Goal: Use online tool/utility: Utilize a website feature to perform a specific function

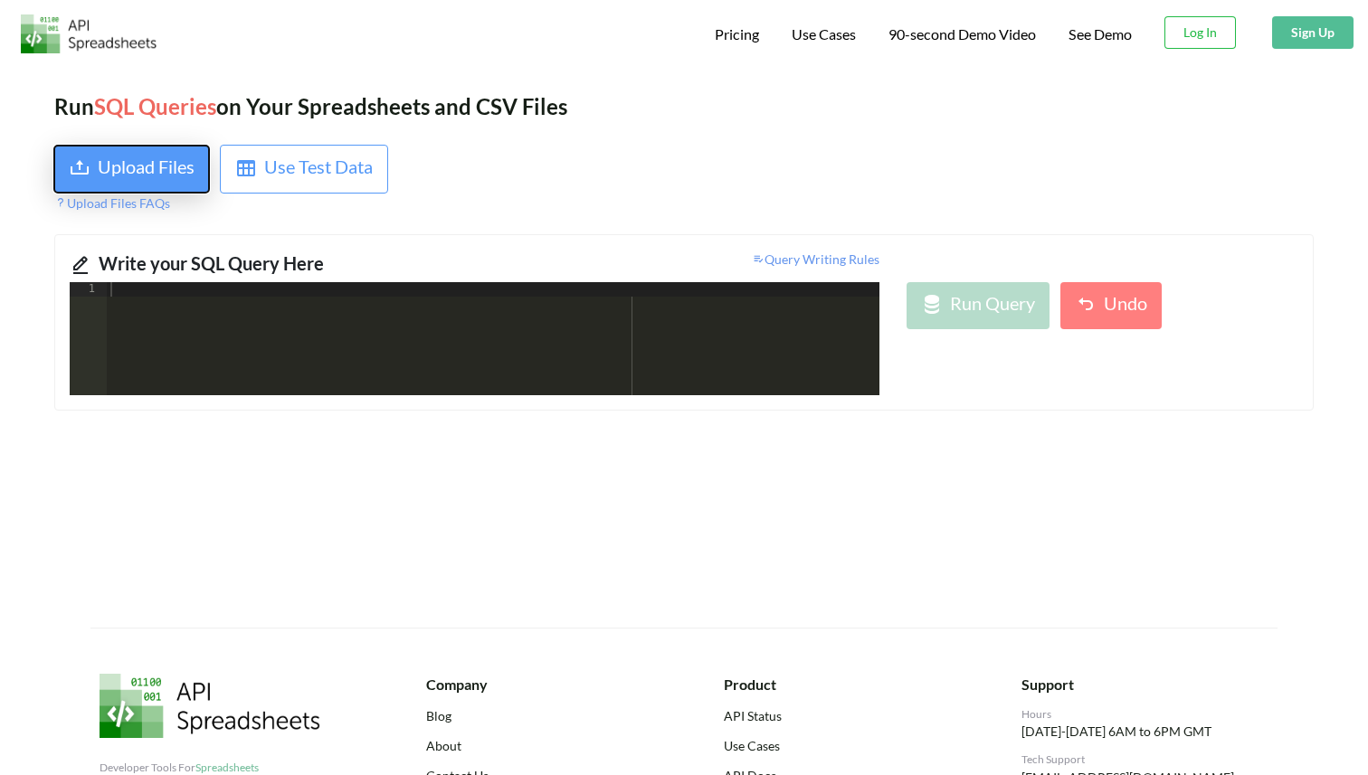
click at [117, 169] on div "Upload Files" at bounding box center [146, 169] width 97 height 33
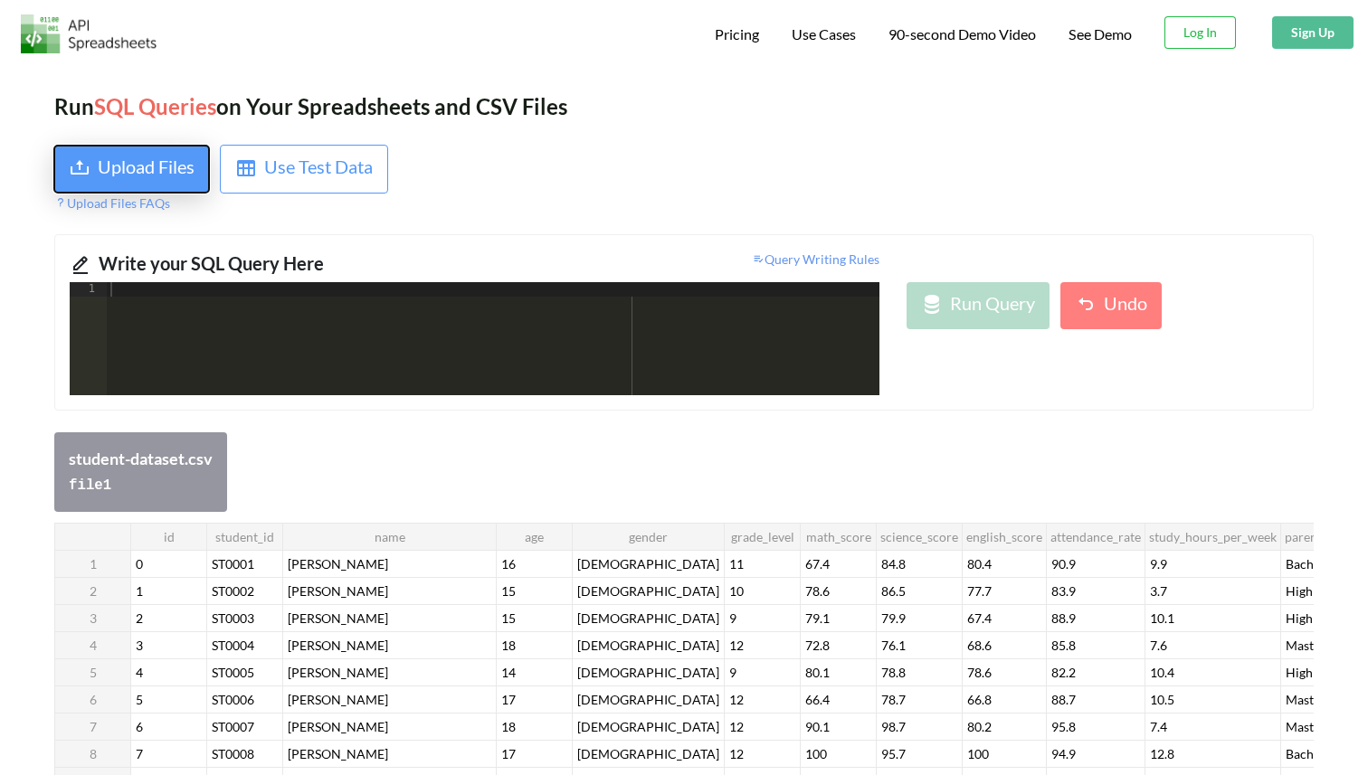
click at [136, 168] on div "Upload Files" at bounding box center [146, 169] width 97 height 33
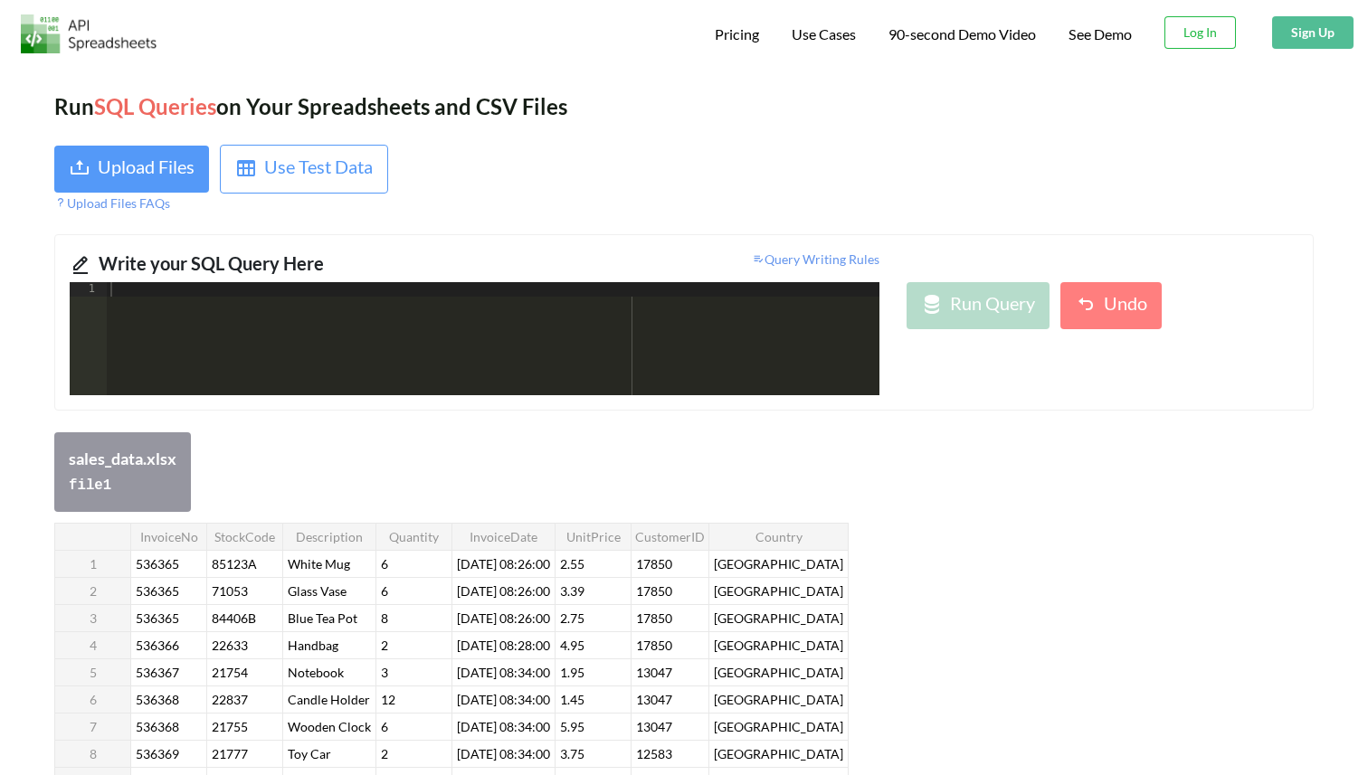
click at [156, 327] on div at bounding box center [493, 353] width 772 height 142
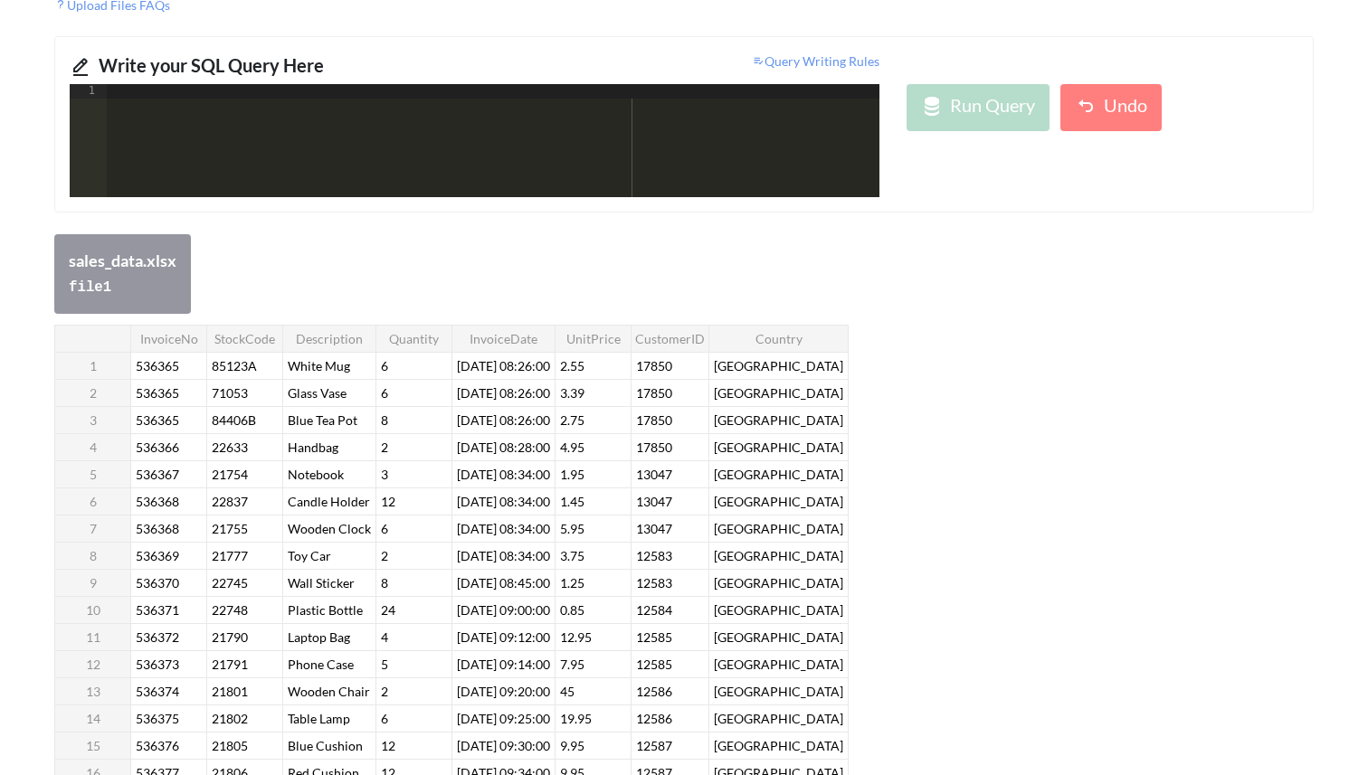
scroll to position [199, 0]
click at [510, 102] on div at bounding box center [493, 154] width 772 height 142
click at [263, 113] on div at bounding box center [493, 154] width 772 height 142
click at [194, 136] on div at bounding box center [493, 154] width 772 height 142
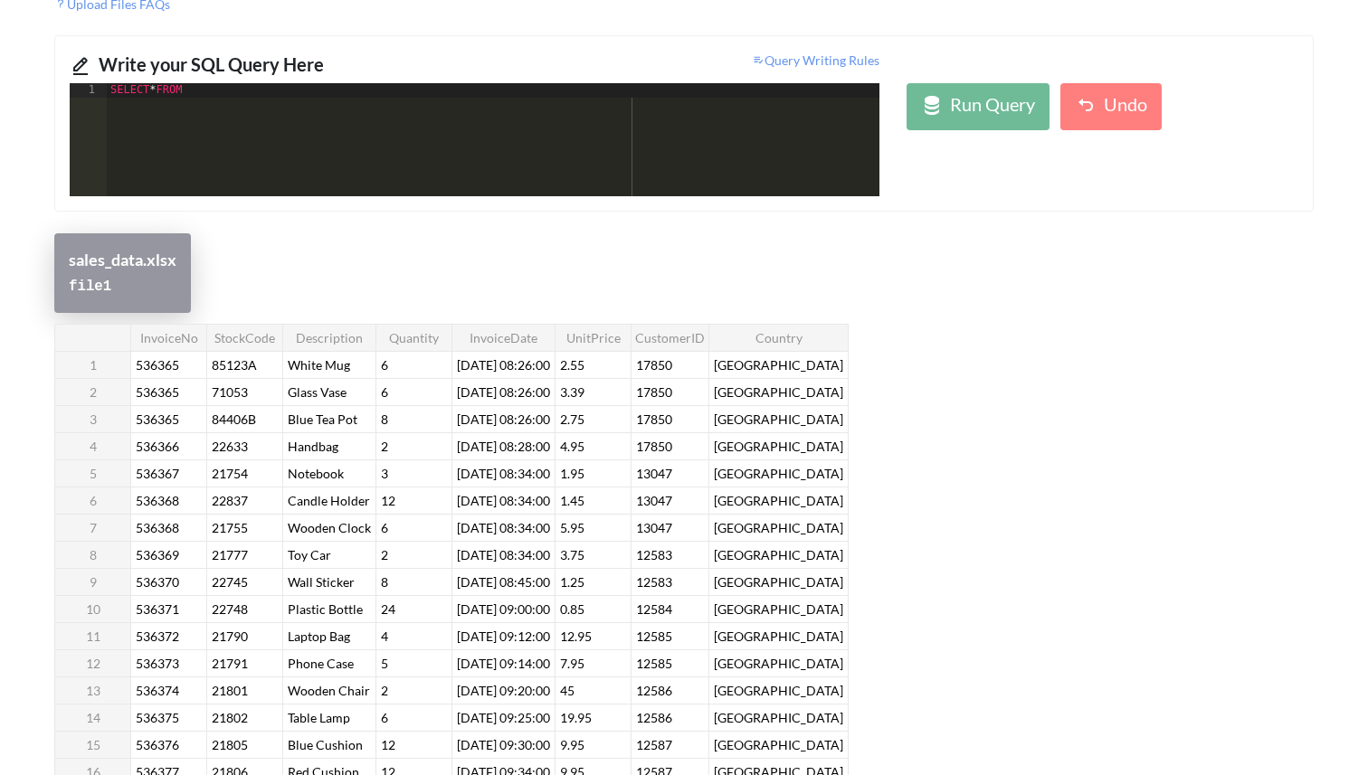
click at [91, 280] on code "file 1" at bounding box center [90, 287] width 43 height 16
copy code "file 1"
click at [218, 108] on div "SELECT * FROM" at bounding box center [493, 154] width 772 height 142
paste textarea
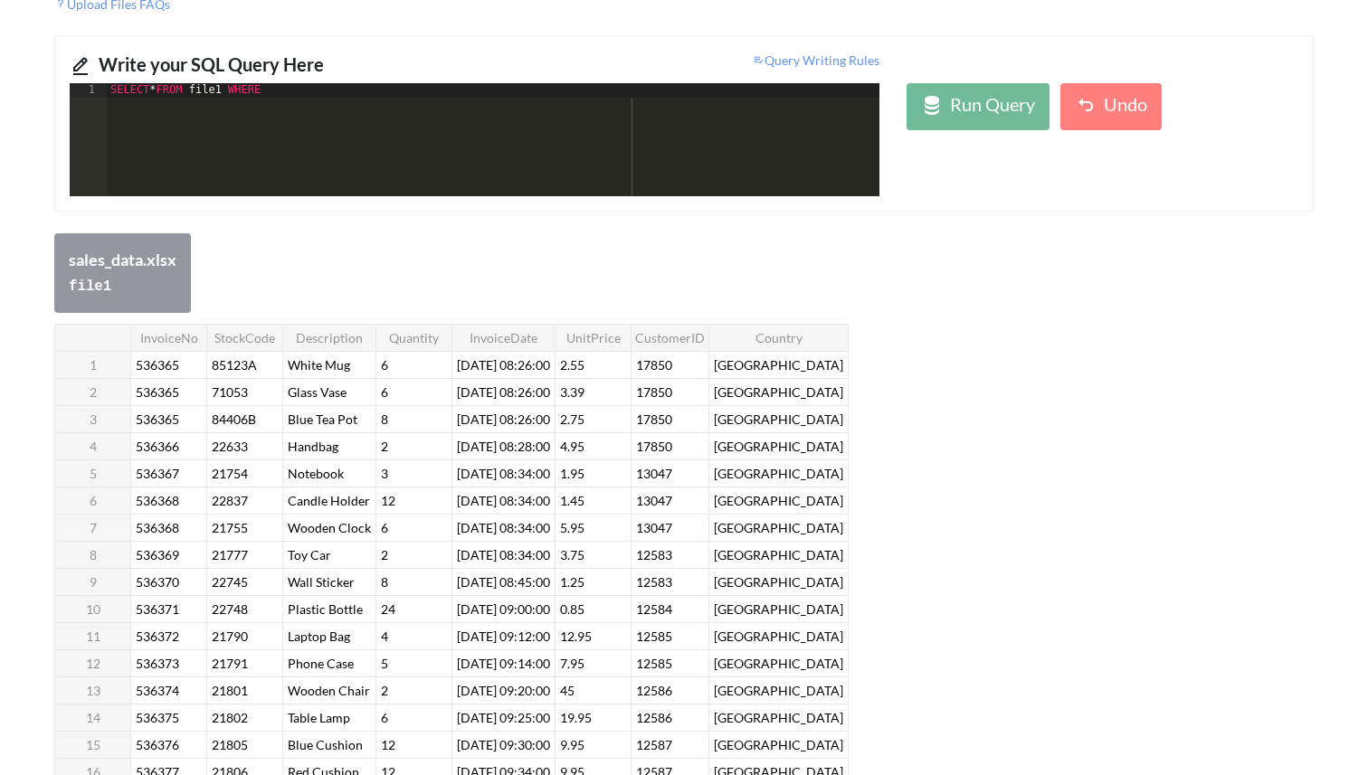
click at [621, 345] on th "UnitPrice" at bounding box center [593, 337] width 76 height 27
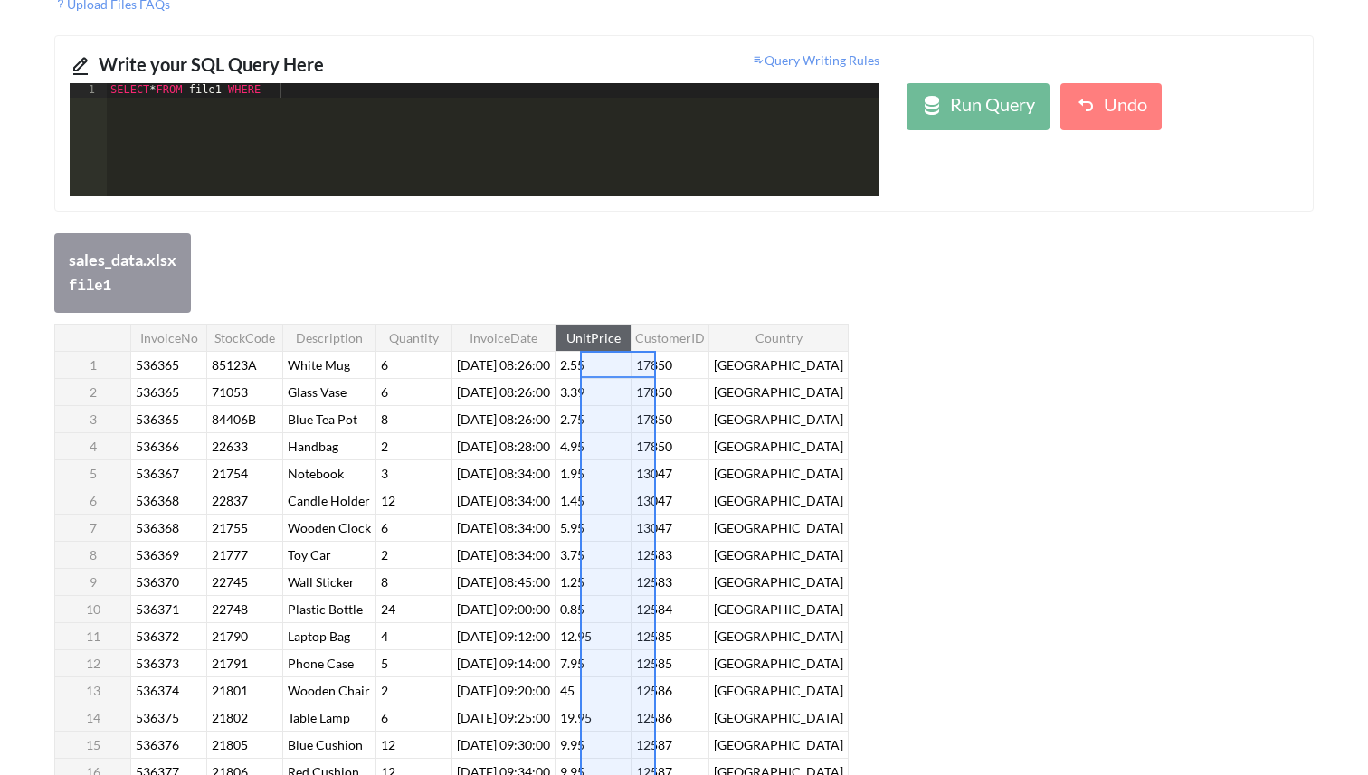
click at [621, 336] on th "UnitPrice" at bounding box center [593, 337] width 76 height 27
click at [623, 336] on th "UnitPrice" at bounding box center [593, 337] width 76 height 27
click at [317, 109] on div "SELECT * FROM file1 WHERE" at bounding box center [493, 154] width 772 height 142
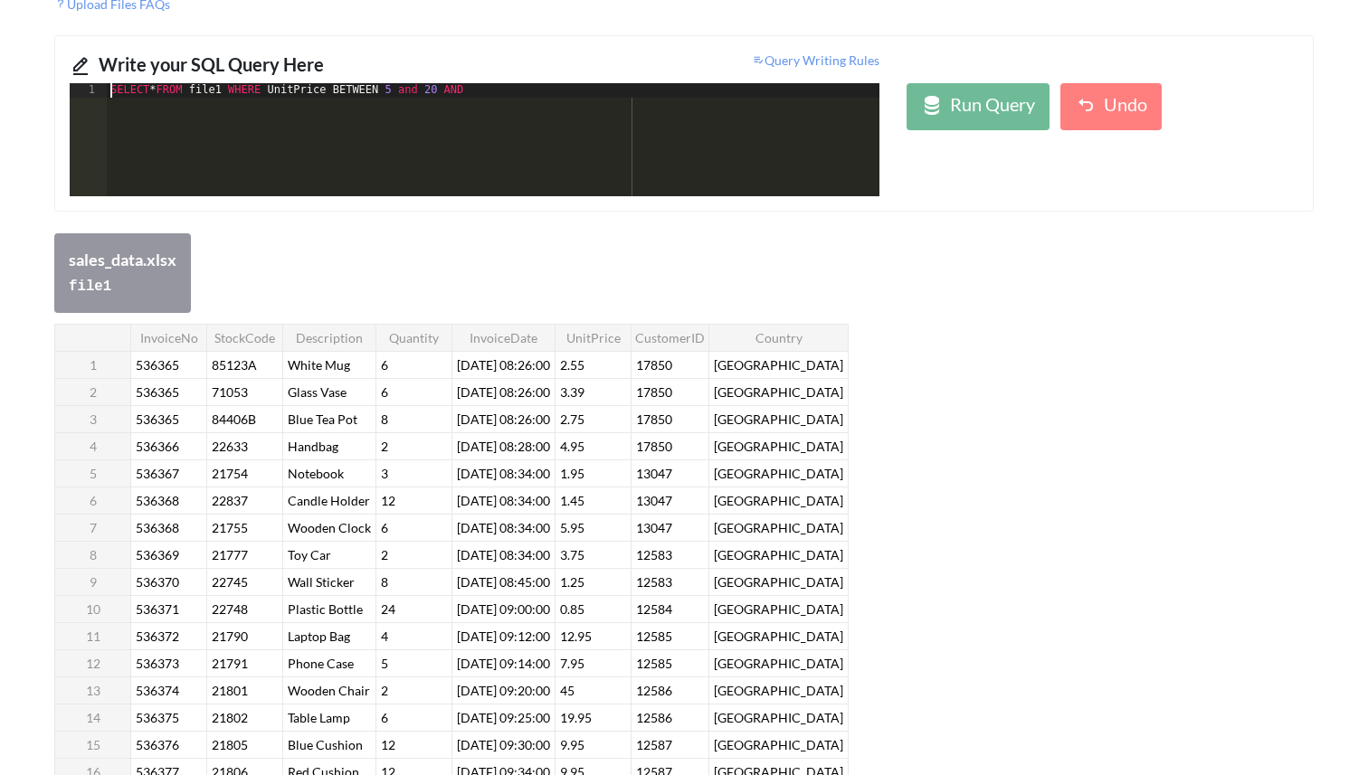
click at [343, 83] on div "SELECT * FROM file1 WHERE UnitPrice BETWEEN 5 and 20 AND" at bounding box center [493, 154] width 772 height 142
click at [339, 86] on div "SELECT * FROM file1 WHERE UnitPrice BETWEEN 5 and 20 AND" at bounding box center [493, 154] width 772 height 142
click at [455, 89] on div "SELECT * FROM file1 WHERE UnitPrice ( BETWEEN 5 and 20 AND" at bounding box center [493, 154] width 772 height 142
click at [493, 90] on div "SELECT * FROM file1 WHERE UnitPrice ( BETWEEN 5 and 20 ) AND" at bounding box center [493, 154] width 772 height 142
click at [581, 90] on div "SELECT * FROM file1 WHERE UnitPrice ( BETWEEN 5 and 20 ) AND Quantity != 6 ORDE…" at bounding box center [493, 154] width 772 height 142
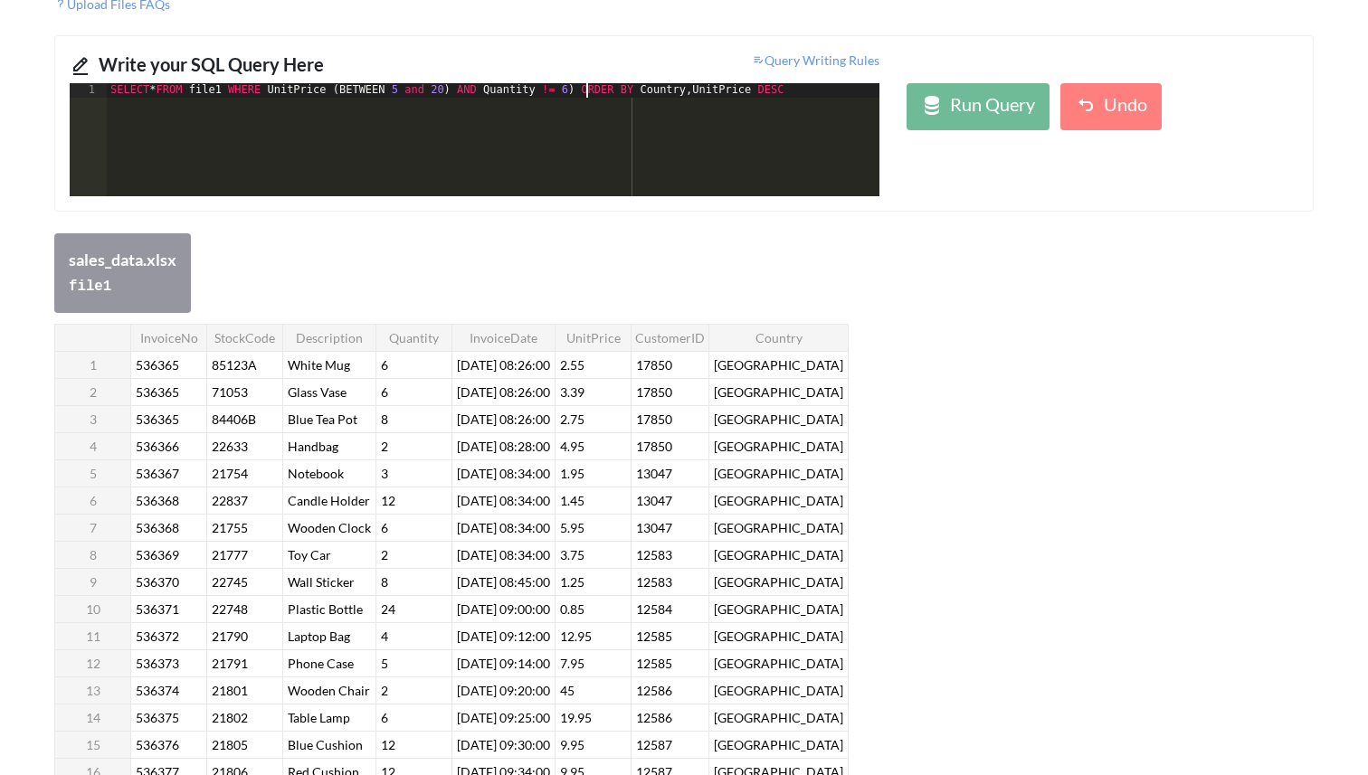
click at [494, 90] on div "SELECT * FROM file1 WHERE UnitPrice ( BETWEEN 5 and 20 ) AND Quantity != 6 ) OR…" at bounding box center [493, 154] width 772 height 142
click at [278, 90] on div "SELECT * FROM file1 WHERE UnitPrice ( BETWEEN 5 and 20 ) AND ( Quantity != 6 ) …" at bounding box center [493, 154] width 772 height 142
click at [444, 89] on div "SELECT * FROM file1 WHERE Country NOT IN ( "[GEOGRAPHIC_DATA]" , "[GEOGRAPHIC_D…" at bounding box center [495, 154] width 1017 height 142
click at [159, 87] on div "SELECT * FROM file1 WHERE Country NOT IN ( "[GEOGRAPHIC_DATA]" , "[GEOGRAPHIC_D…" at bounding box center [498, 154] width 1023 height 142
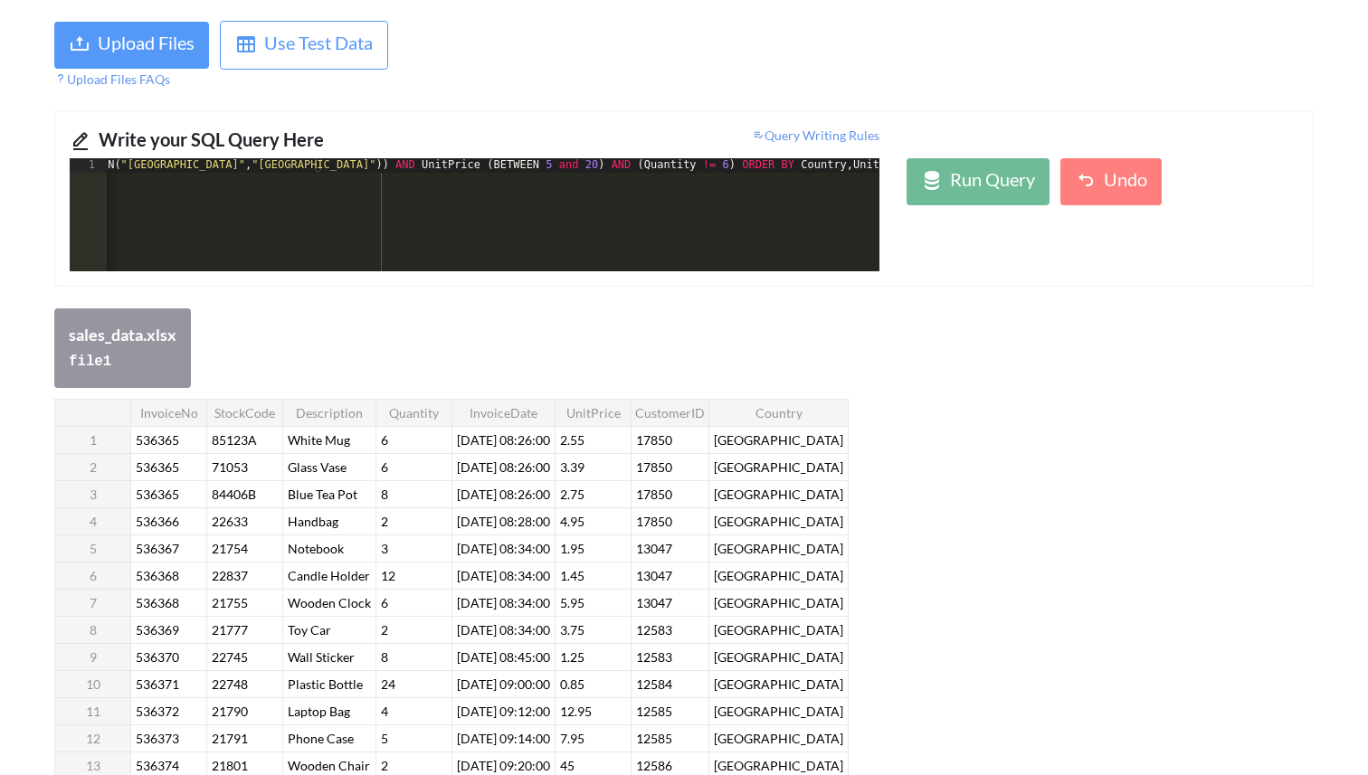
scroll to position [123, 0]
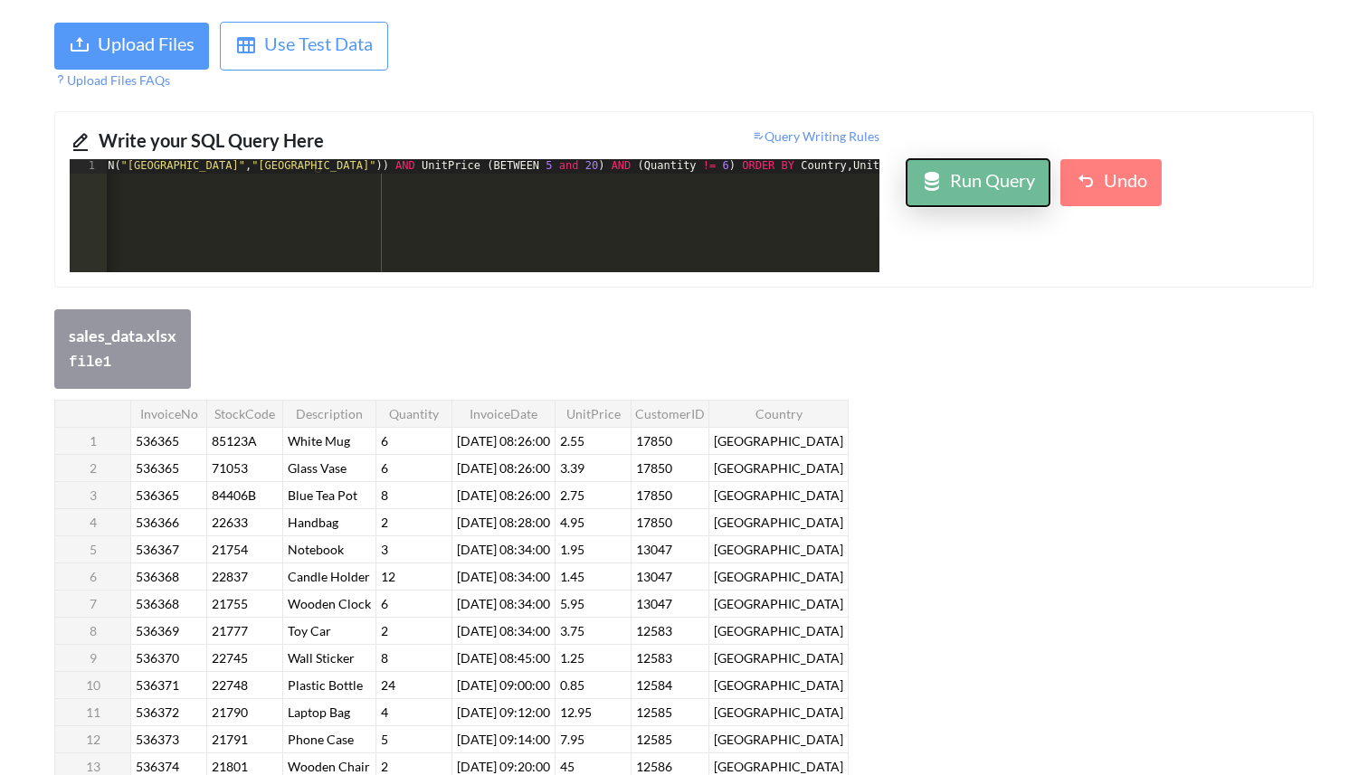
click at [983, 190] on div "Run Query" at bounding box center [992, 182] width 85 height 33
click at [866, 168] on div "SELECT * FROM file1 WHERE ( Country NOT IN ( "[GEOGRAPHIC_DATA]" , "[GEOGRAPHIC…" at bounding box center [371, 230] width 1030 height 142
click at [1005, 178] on div "Run Query" at bounding box center [992, 182] width 85 height 33
click at [771, 168] on div "SELECT * FROM file1 WHERE ( Country NOT IN ( "[GEOGRAPHIC_DATA]" , "[GEOGRAPHIC…" at bounding box center [361, 230] width 1036 height 142
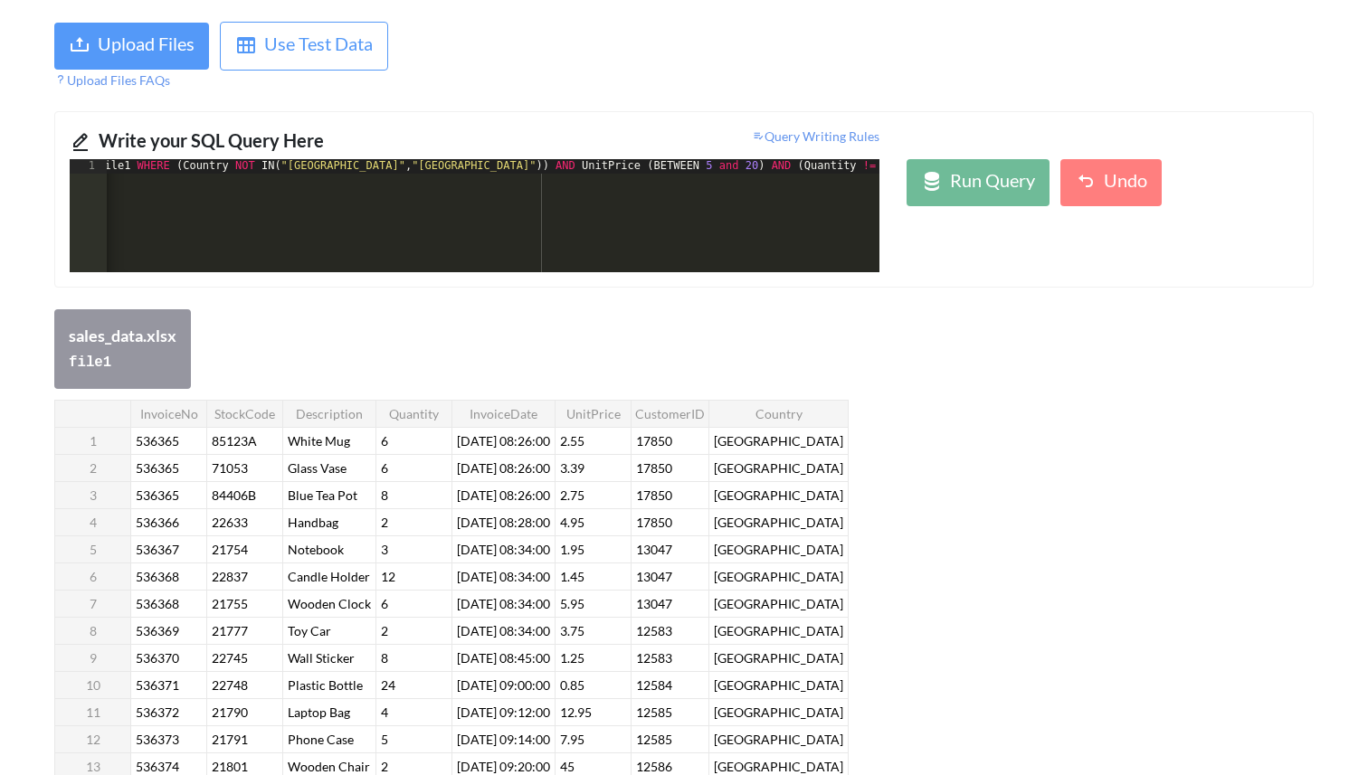
scroll to position [0, 0]
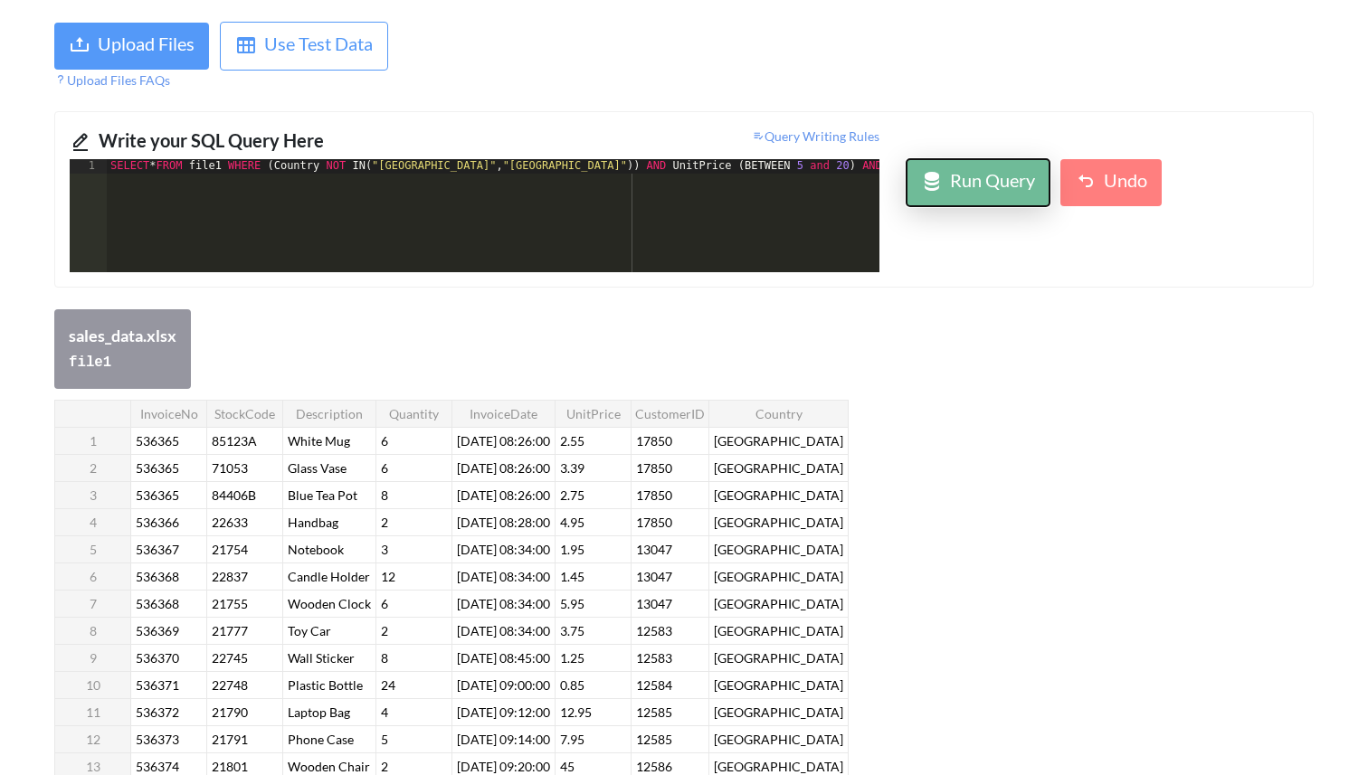
click at [1007, 189] on div "Run Query" at bounding box center [992, 182] width 85 height 33
click at [241, 168] on div "SELECT * FROM file1 WHERE ( Country NOT IN ( "[GEOGRAPHIC_DATA]" , "[GEOGRAPHIC…" at bounding box center [625, 230] width 1036 height 142
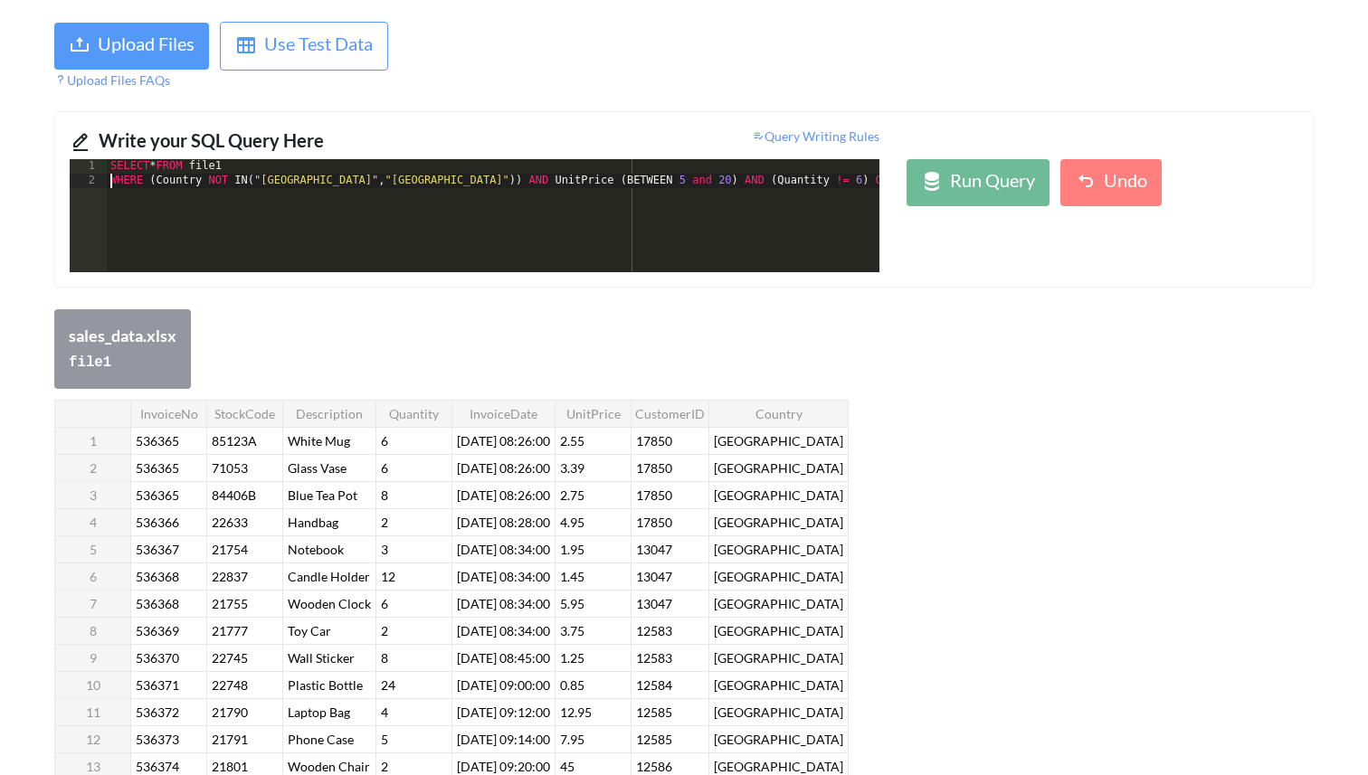
click at [475, 183] on div "SELECT * FROM file1 WHERE ( Country NOT IN ( "[GEOGRAPHIC_DATA]" , "[GEOGRAPHIC…" at bounding box center [560, 230] width 906 height 142
click at [318, 194] on div "SELECT * FROM file1 WHERE ( Country NOT IN ( "[GEOGRAPHIC_DATA]" , "[GEOGRAPHIC…" at bounding box center [493, 230] width 772 height 142
click at [217, 213] on div "SELECT * FROM file1 WHERE ( Country NOT IN ( "[GEOGRAPHIC_DATA]" , "[GEOGRAPHIC…" at bounding box center [493, 230] width 772 height 142
click at [111, 209] on div "SELECT * FROM file1 WHERE ( Country NOT IN ( "[GEOGRAPHIC_DATA]" , "[GEOGRAPHIC…" at bounding box center [493, 230] width 772 height 142
click at [298, 194] on div "SELECT * FROM file1 WHERE ( Country NOT IN ( "[GEOGRAPHIC_DATA]" , "[GEOGRAPHIC…" at bounding box center [493, 230] width 772 height 142
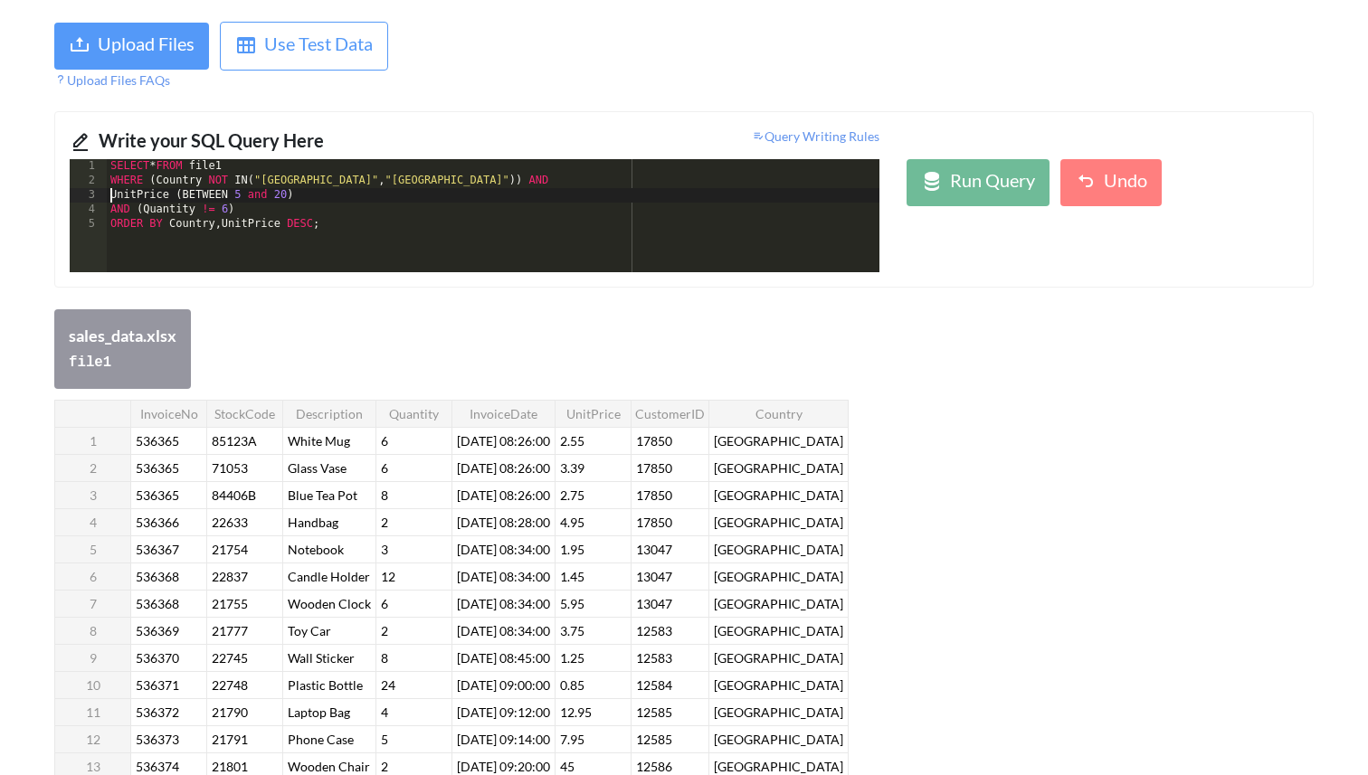
click at [112, 194] on div "SELECT * FROM file1 WHERE ( Country NOT IN ( "[GEOGRAPHIC_DATA]" , "[GEOGRAPHIC…" at bounding box center [493, 230] width 772 height 142
click at [444, 179] on div "SELECT * FROM file1 WHERE ( Country NOT IN ( "[GEOGRAPHIC_DATA]" , "[GEOGRAPHIC…" at bounding box center [493, 230] width 772 height 142
click at [155, 181] on div "SELECT * FROM file1 WHERE ( Country NOT IN ( "[GEOGRAPHIC_DATA]" , "[GEOGRAPHIC…" at bounding box center [493, 230] width 772 height 142
click at [443, 177] on div "SELECT * FROM file1 WHERE Country NOT IN ( "[GEOGRAPHIC_DATA]" , "[GEOGRAPHIC_D…" at bounding box center [493, 230] width 772 height 142
click at [998, 175] on div "Run Query" at bounding box center [992, 182] width 85 height 33
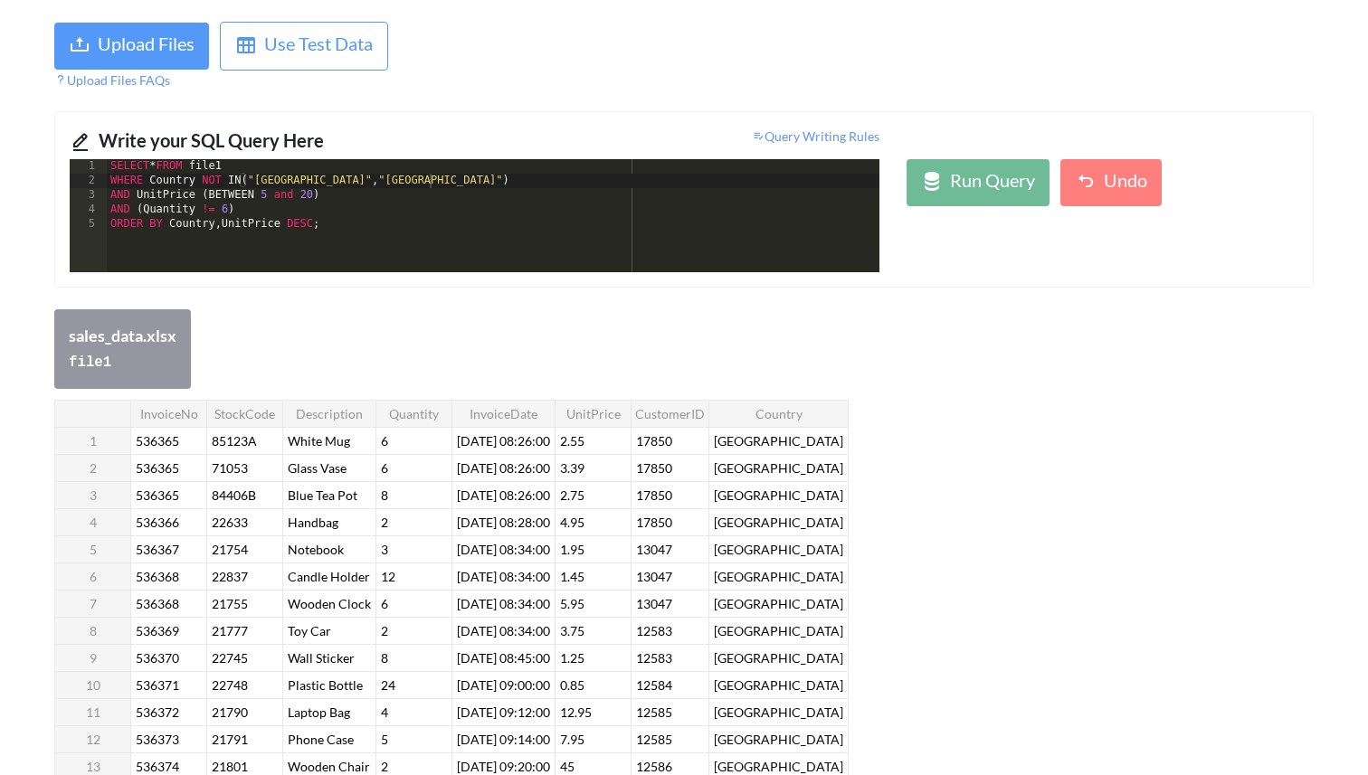
click at [329, 246] on div "SELECT * FROM file1 WHERE Country NOT IN ( "[GEOGRAPHIC_DATA]" , "[GEOGRAPHIC_D…" at bounding box center [493, 230] width 772 height 142
click at [208, 195] on div "SELECT * FROM file1 WHERE Country NOT IN ( "[GEOGRAPHIC_DATA]" , "[GEOGRAPHIC_D…" at bounding box center [493, 230] width 772 height 142
click at [325, 198] on div "SELECT * FROM file1 WHERE Country NOT IN ( "[GEOGRAPHIC_DATA]" , "[GEOGRAPHIC_D…" at bounding box center [493, 230] width 772 height 142
click at [966, 188] on div "Run Query" at bounding box center [992, 182] width 85 height 33
click at [152, 183] on div "SELECT * FROM file1 WHERE Country NOT IN ( "[GEOGRAPHIC_DATA]" , "[GEOGRAPHIC_D…" at bounding box center [493, 230] width 772 height 142
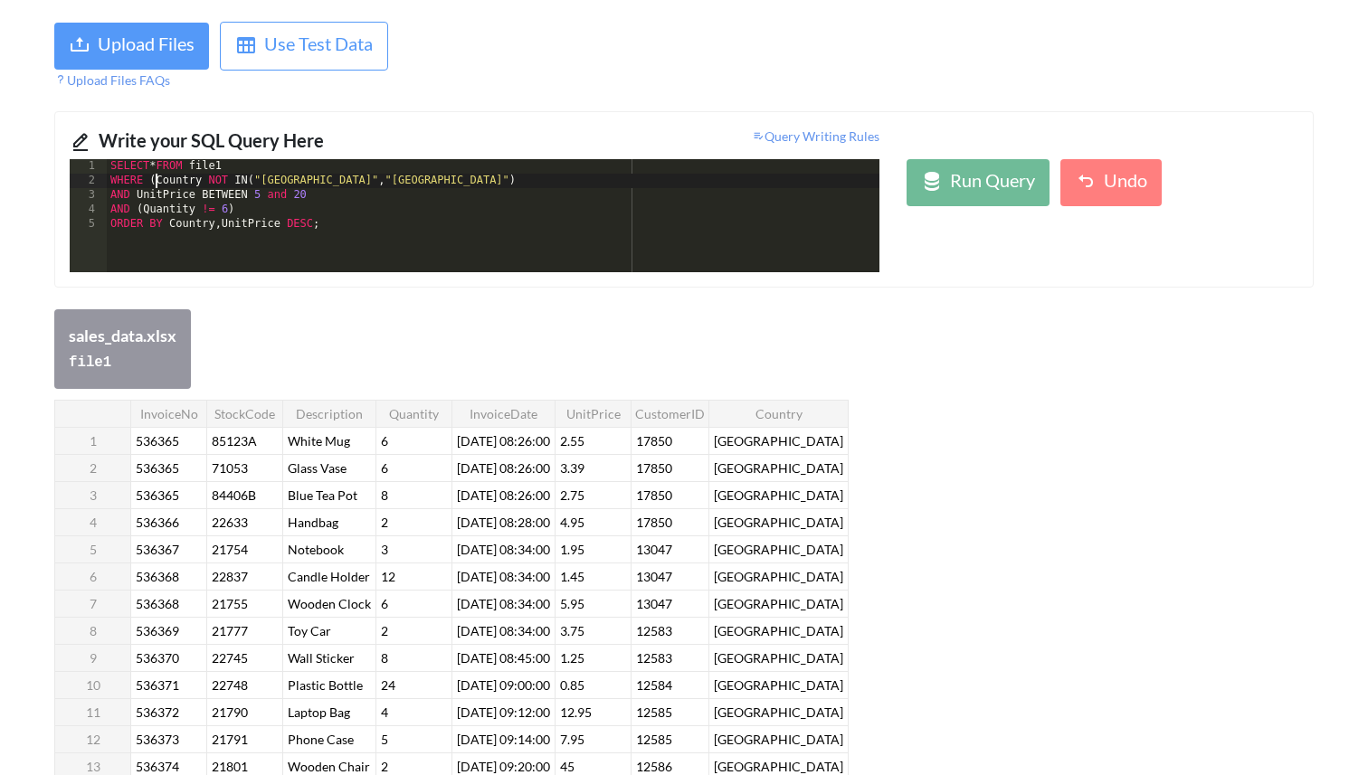
click at [309, 198] on div "SELECT * FROM file1 WHERE ( Country NOT IN ( "[GEOGRAPHIC_DATA]" , "[GEOGRAPHIC…" at bounding box center [493, 230] width 772 height 142
click at [964, 169] on div "Run Query" at bounding box center [992, 182] width 85 height 33
click at [332, 229] on div "SELECT * FROM file1 WHERE ( Country NOT IN ( "[GEOGRAPHIC_DATA]" , "[GEOGRAPHIC…" at bounding box center [493, 230] width 772 height 142
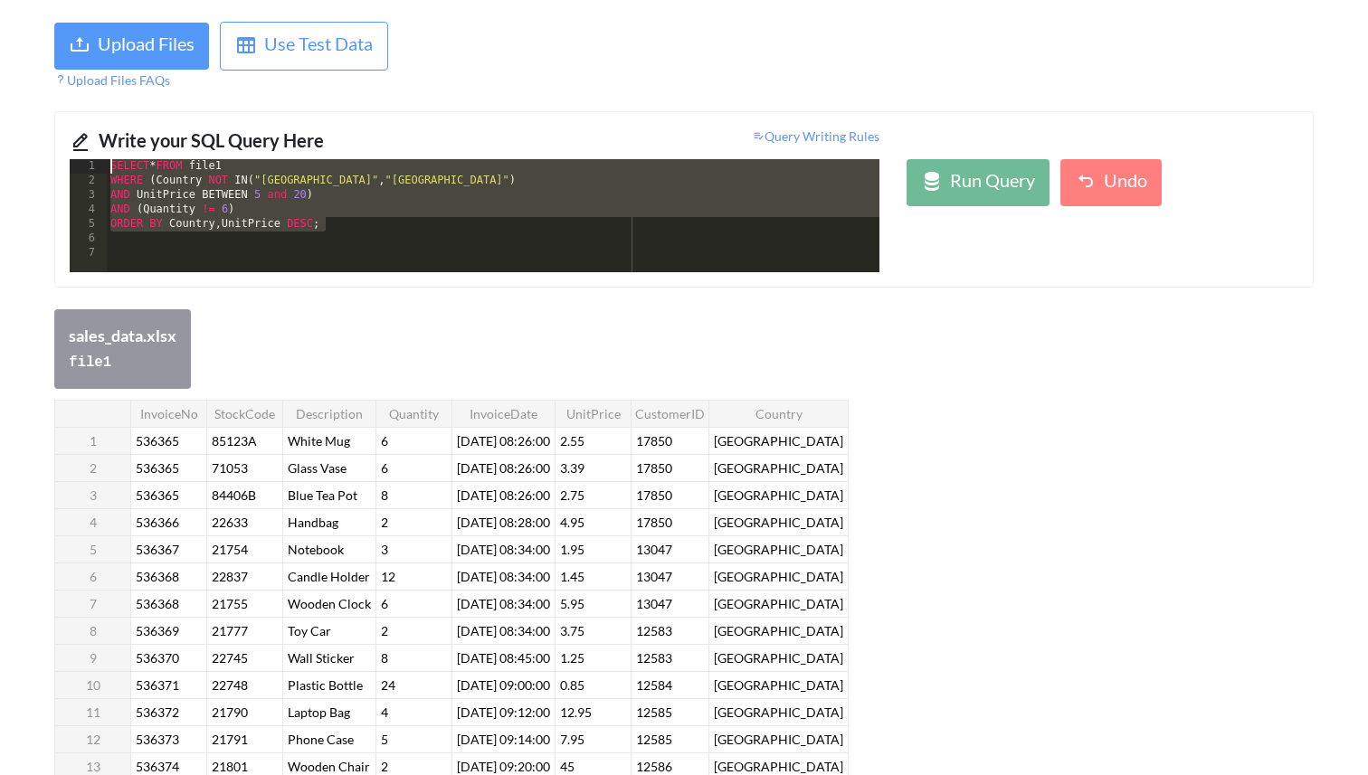
drag, startPoint x: 326, startPoint y: 227, endPoint x: 160, endPoint y: 125, distance: 194.5
click at [161, 125] on div "Write your SQL Query Here Query Writing Rules 1 2 3 4 5 6 7 SELECT * FROM file1…" at bounding box center [683, 199] width 1259 height 176
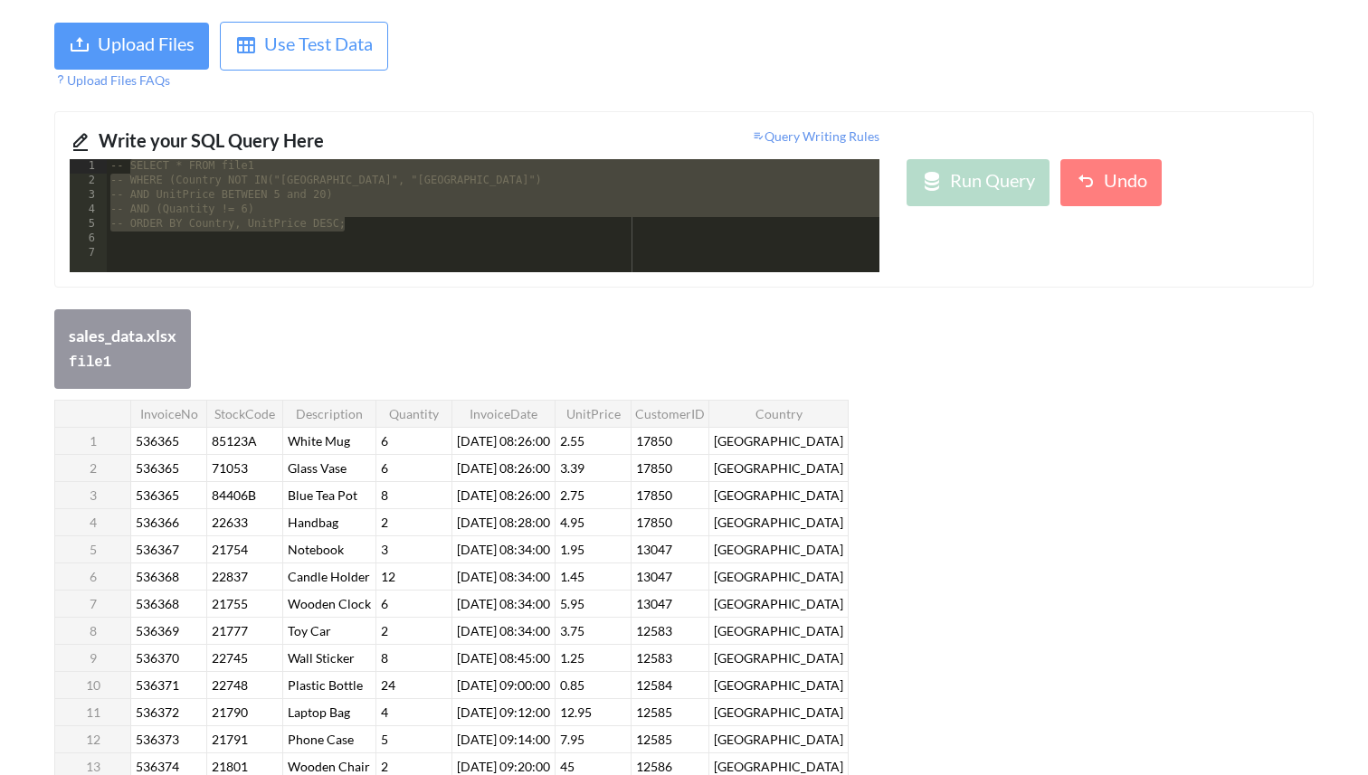
click at [187, 243] on div "-- SELECT * FROM file1 -- WHERE (Country NOT IN("[GEOGRAPHIC_DATA]", "[GEOGRAPH…" at bounding box center [493, 230] width 772 height 142
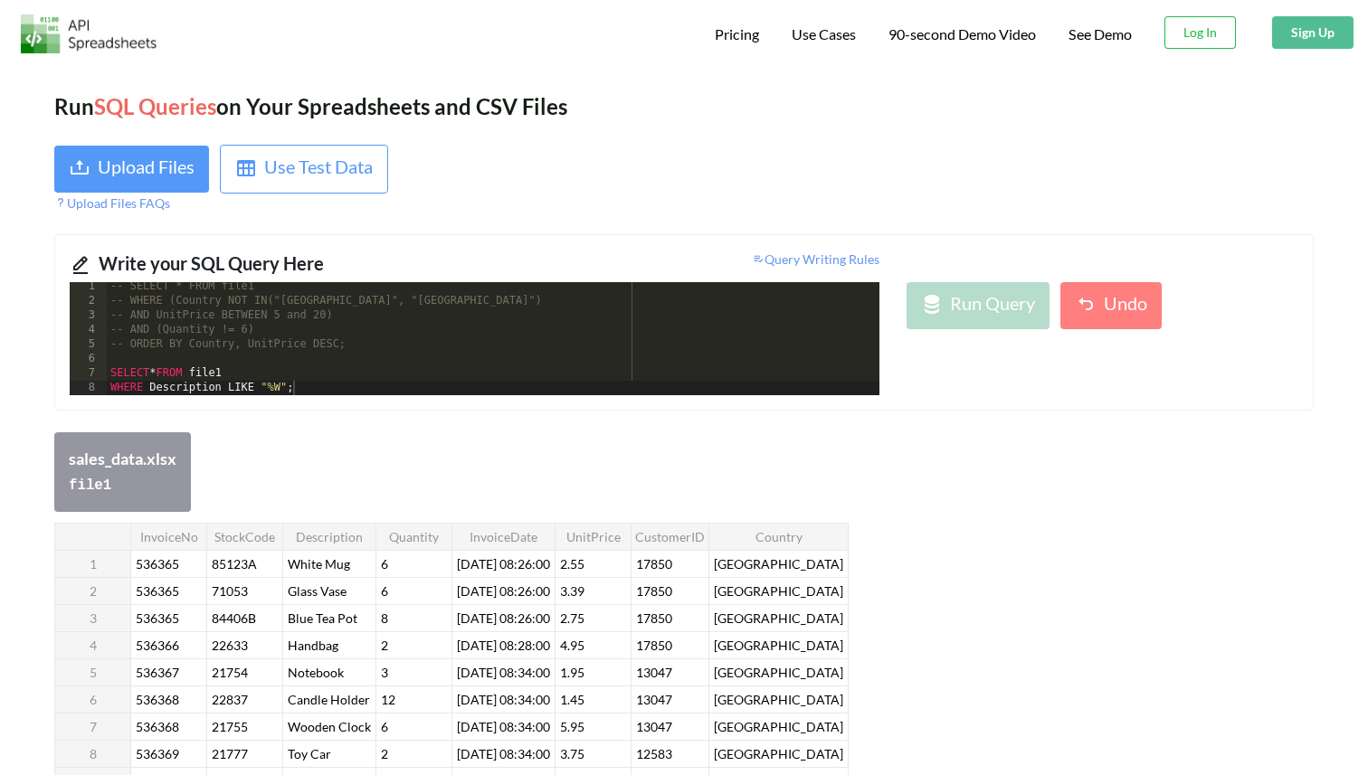
click at [1055, 321] on div "Run Query Undo" at bounding box center [1102, 305] width 392 height 47
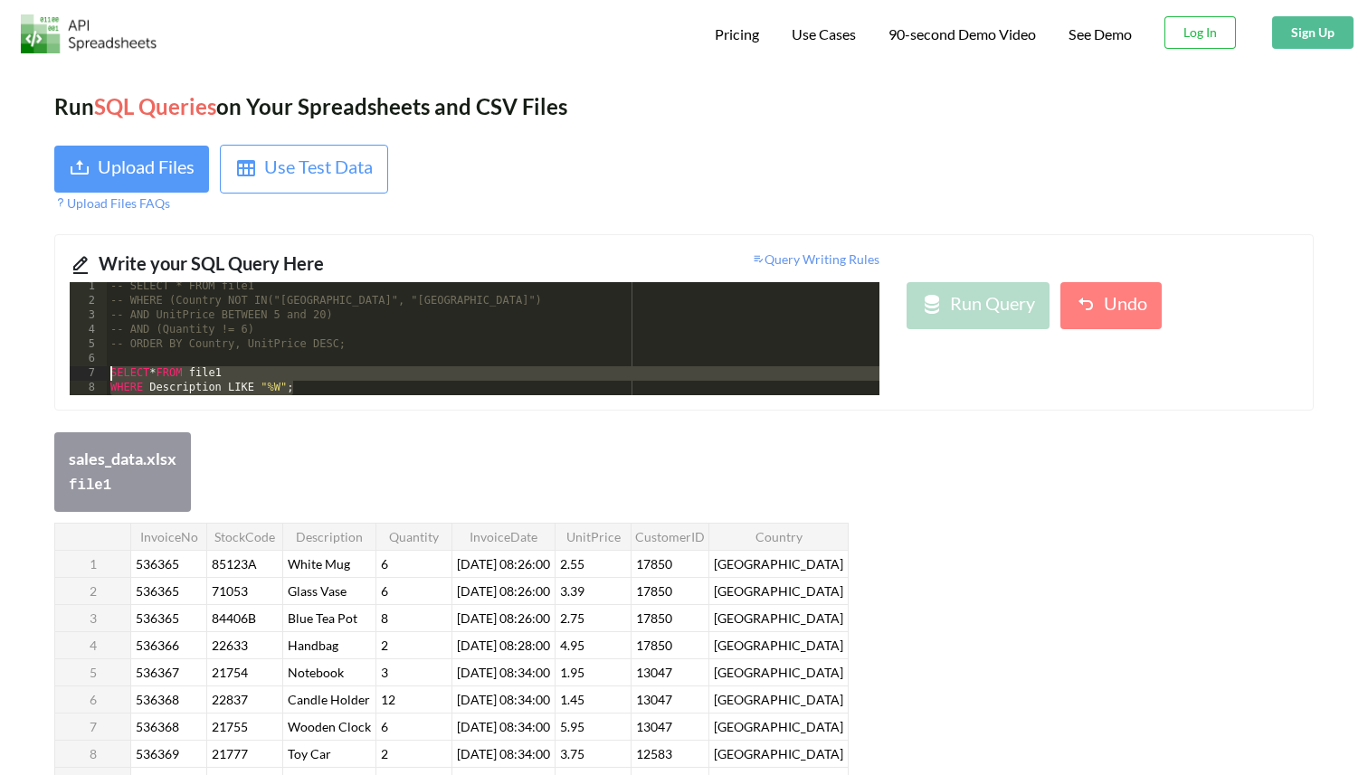
drag, startPoint x: 294, startPoint y: 386, endPoint x: 80, endPoint y: 377, distance: 213.6
click at [80, 377] on div "1 2 3 4 5 6 7 8 9 -- SELECT * FROM file1 -- WHERE (Country NOT IN("[GEOGRAPHIC_…" at bounding box center [474, 338] width 809 height 113
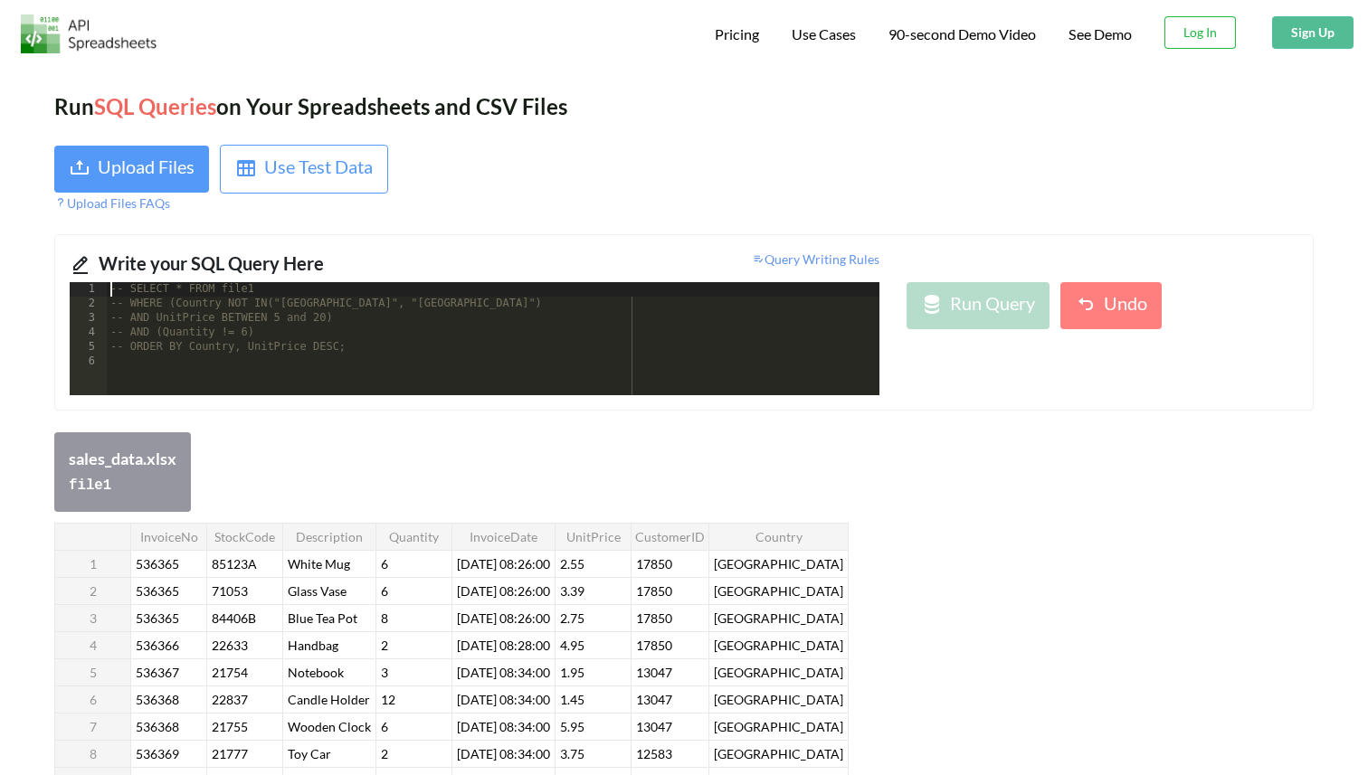
click at [112, 289] on div "-- SELECT * FROM file1 -- WHERE (Country NOT IN("[GEOGRAPHIC_DATA]", "[GEOGRAPH…" at bounding box center [493, 353] width 772 height 142
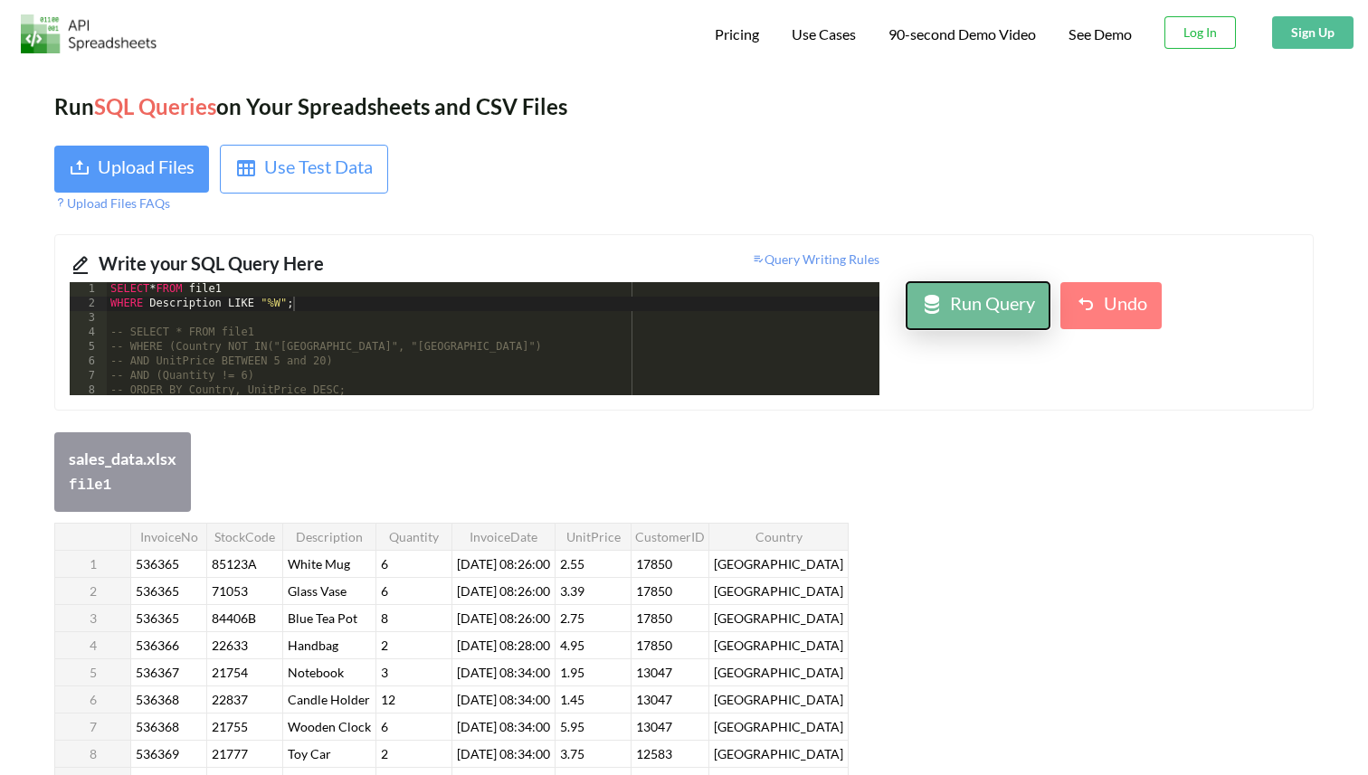
click at [997, 297] on div "Run Query" at bounding box center [992, 305] width 85 height 33
click at [285, 303] on div "SELECT * FROM file1 WHERE Description LIKE "%W" ; -- SELECT * FROM file1 -- WHE…" at bounding box center [493, 353] width 772 height 142
click at [266, 302] on div "SELECT * FROM file1 WHERE Description LIKE " % W '; -- SELECT * FROM file1 -- W…" at bounding box center [493, 353] width 772 height 142
click at [929, 303] on icon at bounding box center [932, 305] width 22 height 22
